Goal: Ask a question

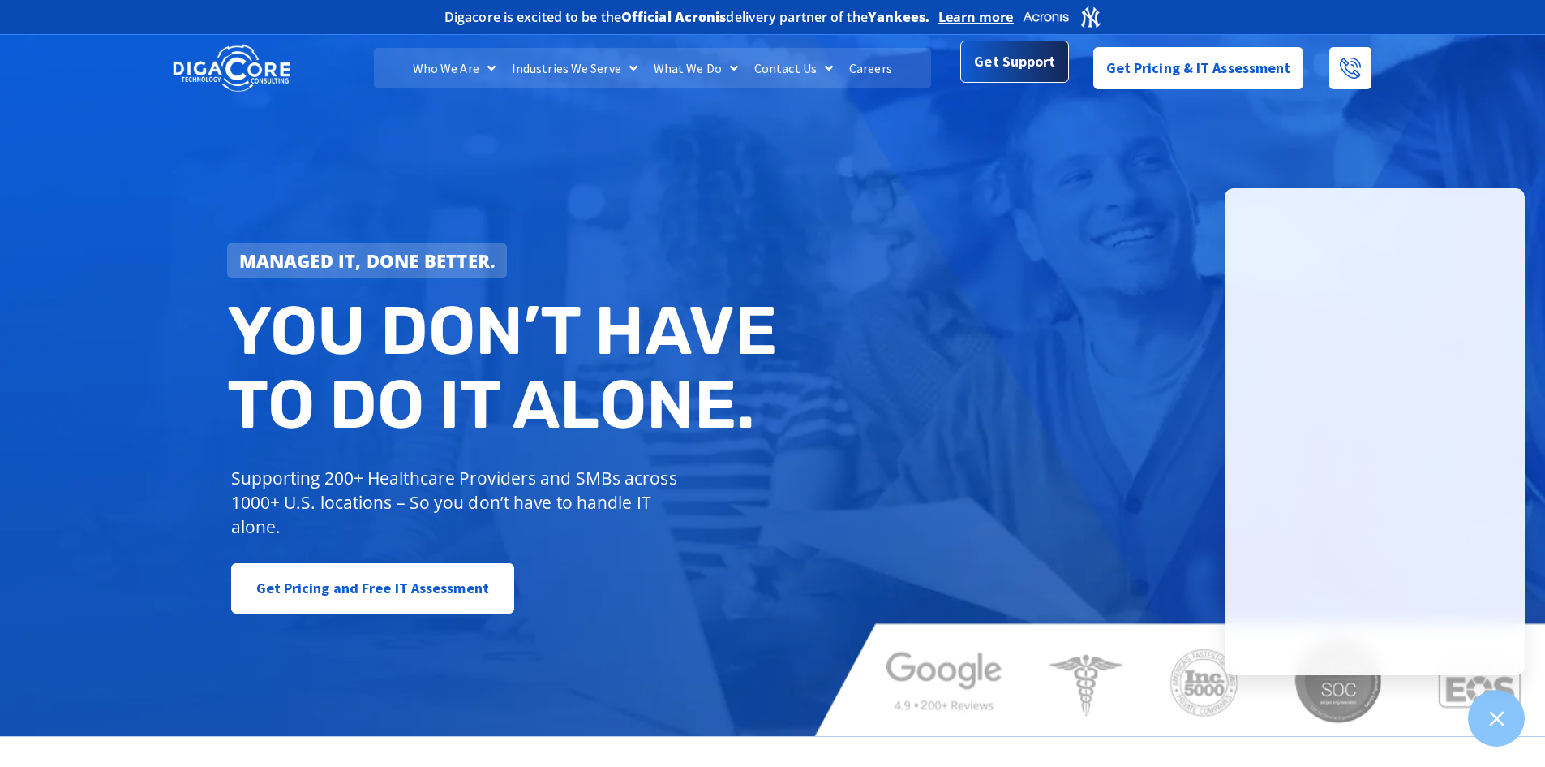
click at [1048, 54] on span "Get Support" at bounding box center [1014, 64] width 81 height 32
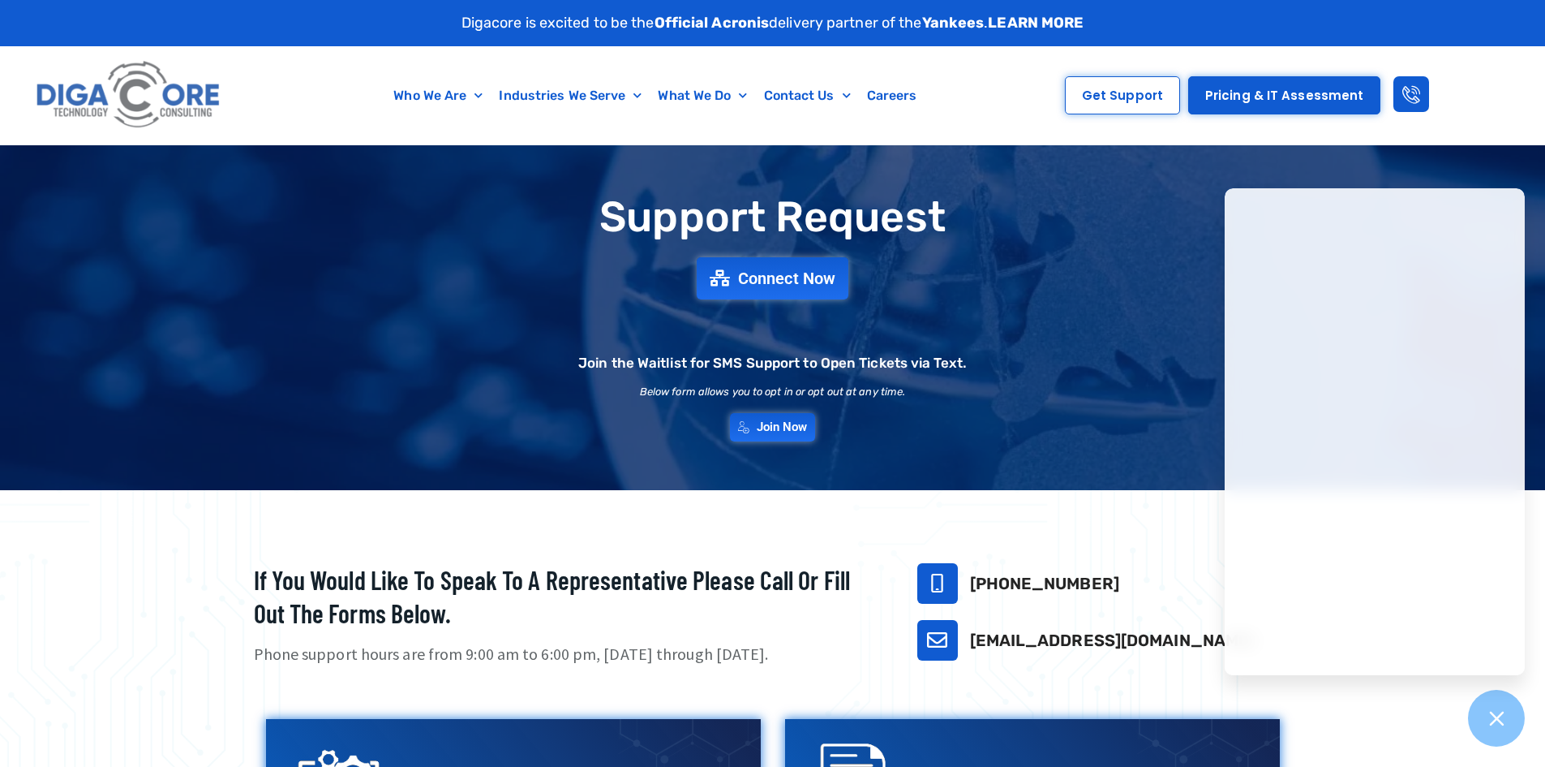
click at [1167, 235] on h1 "Support Request" at bounding box center [773, 217] width 1120 height 46
click at [832, 101] on link "Contact Us" at bounding box center [807, 95] width 103 height 37
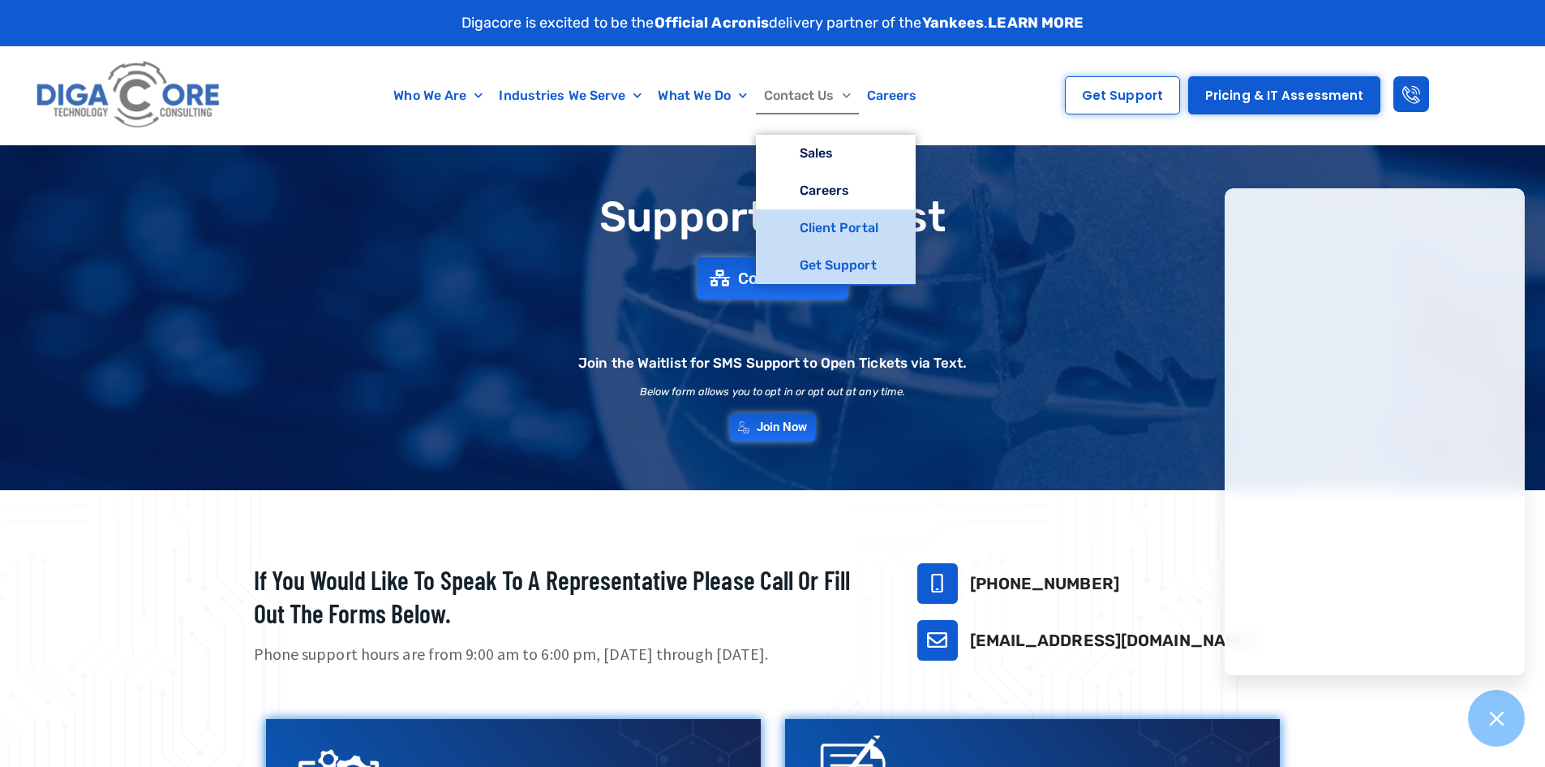
click at [863, 221] on link "Client Portal" at bounding box center [836, 227] width 160 height 37
